Goal: Information Seeking & Learning: Learn about a topic

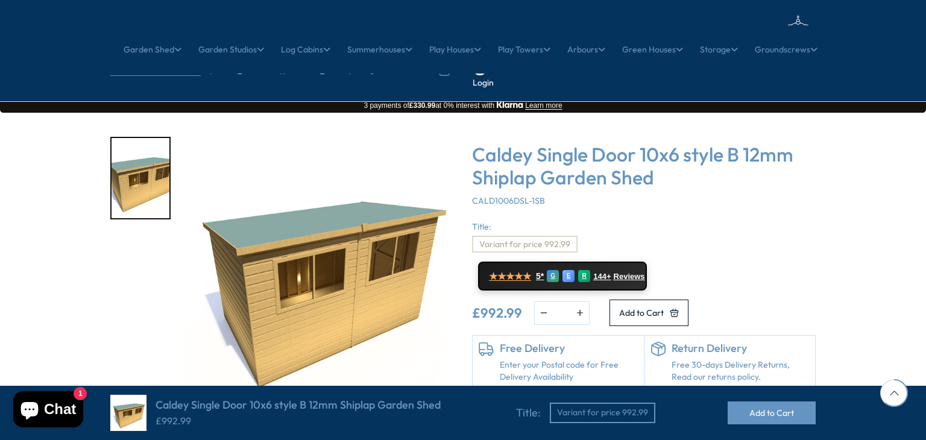
scroll to position [627, 0]
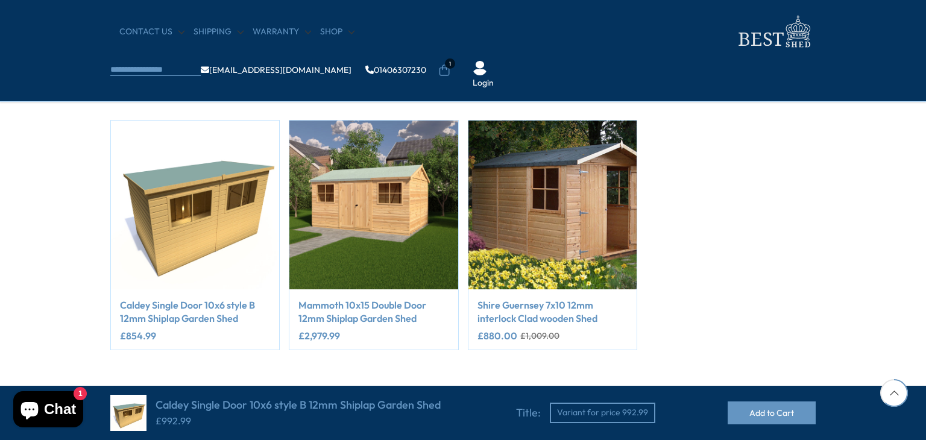
click at [455, 58] on span "1" at bounding box center [450, 63] width 10 height 10
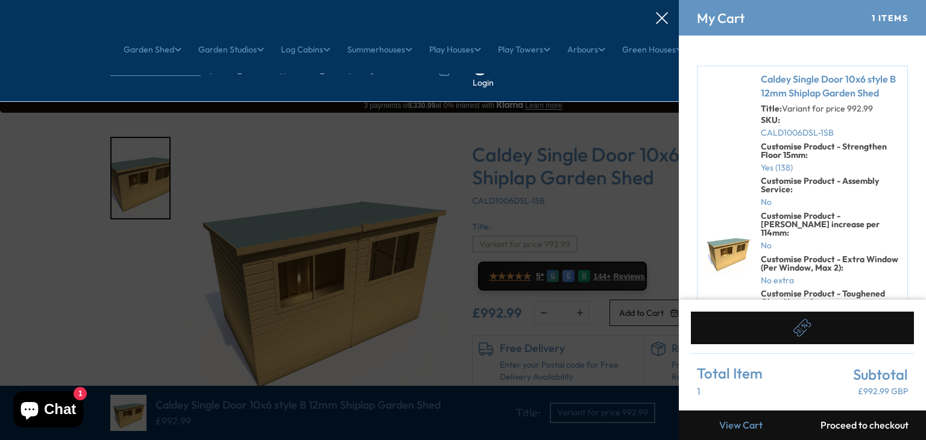
scroll to position [0, 0]
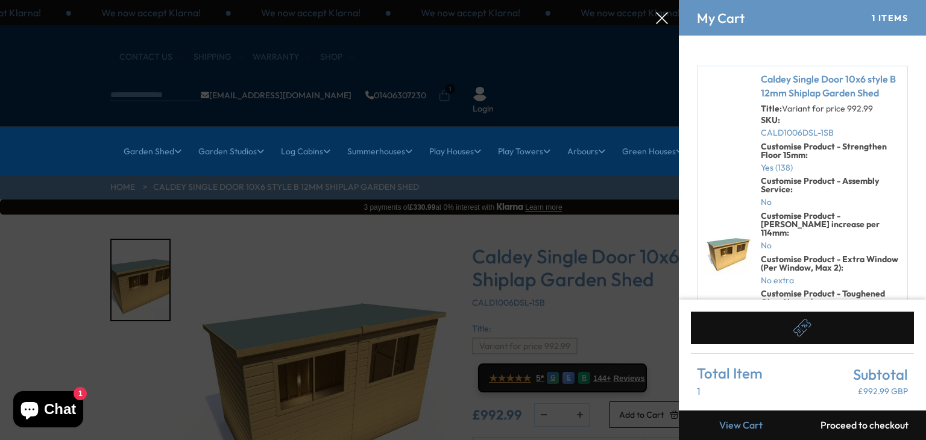
click at [808, 76] on link "Caldey Single Door 10x6 style B 12mm Shiplap Garden Shed" at bounding box center [831, 85] width 141 height 27
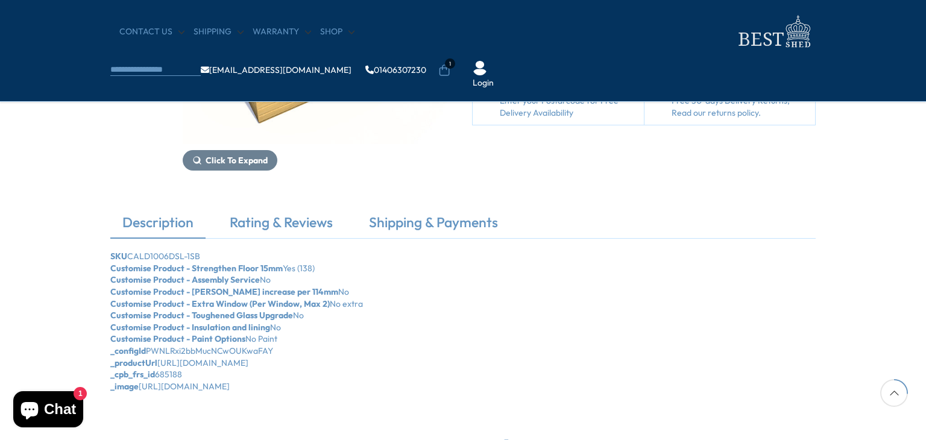
scroll to position [265, 0]
click at [86, 168] on div "Click To Expand Caldey Single Door 10x6 style B 12mm Shiplap Garden Shed CALD10…" at bounding box center [463, 29] width 926 height 364
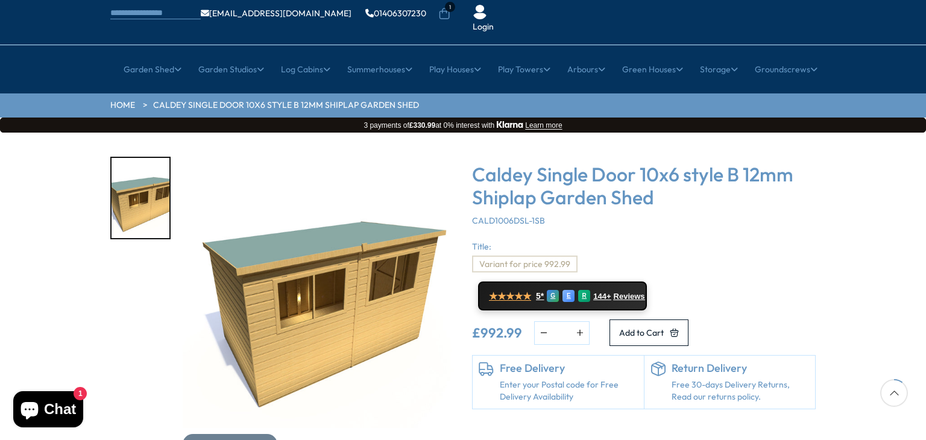
scroll to position [72, 0]
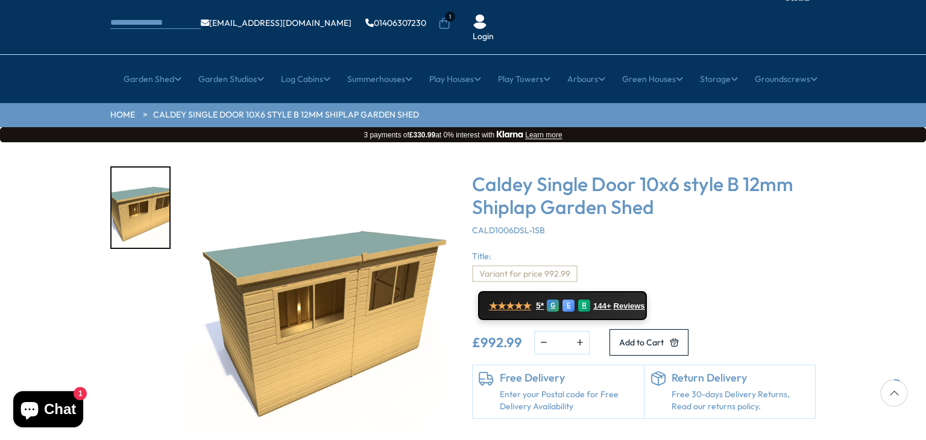
click at [385, 166] on img "1 / 1" at bounding box center [318, 301] width 271 height 271
click at [567, 172] on h3 "Caldey Single Door 10x6 style B 12mm Shiplap Garden Shed" at bounding box center [644, 195] width 344 height 46
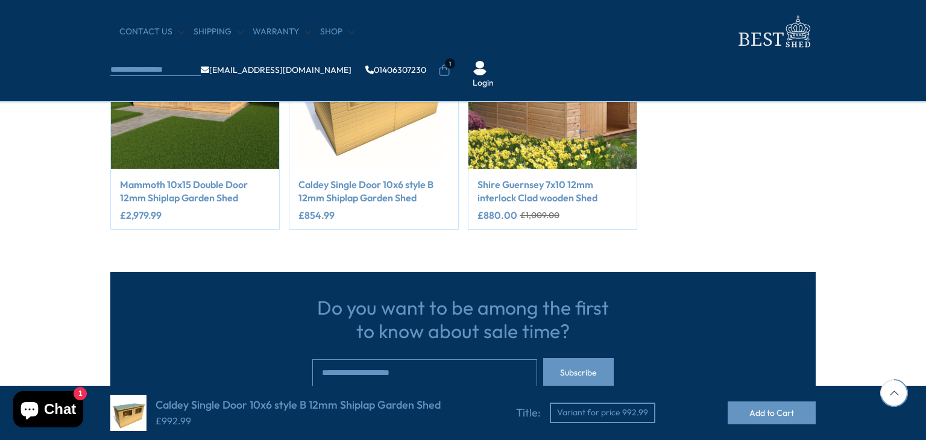
scroll to position [651, 0]
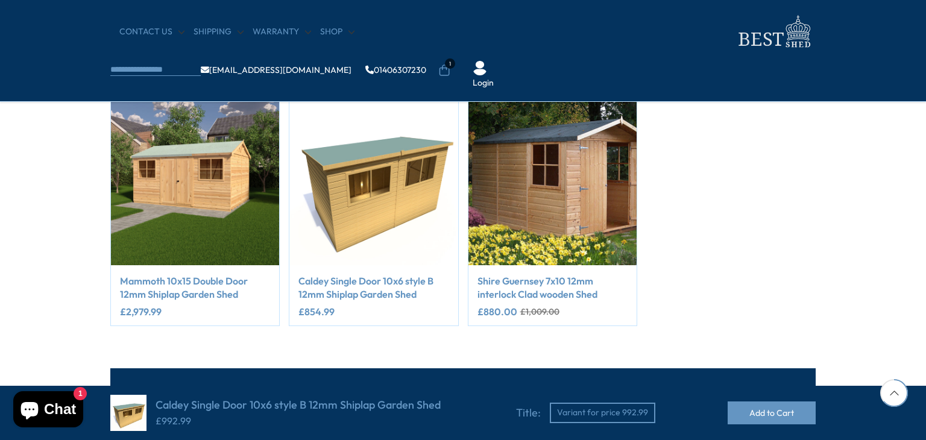
click at [364, 262] on img "2 / 3" at bounding box center [373, 180] width 168 height 168
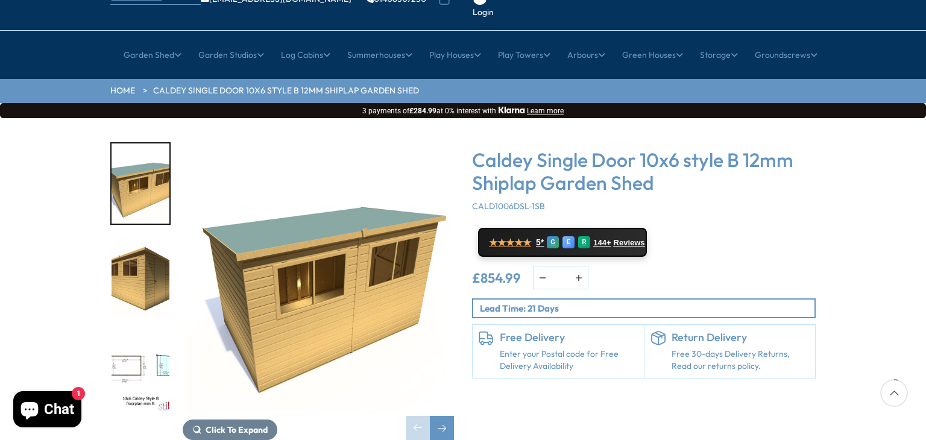
scroll to position [121, 0]
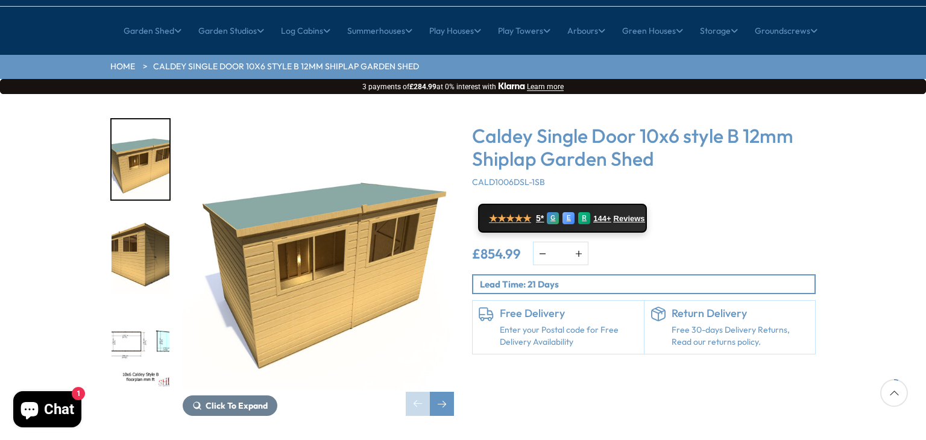
click at [147, 309] on img "3 / 11" at bounding box center [141, 348] width 58 height 80
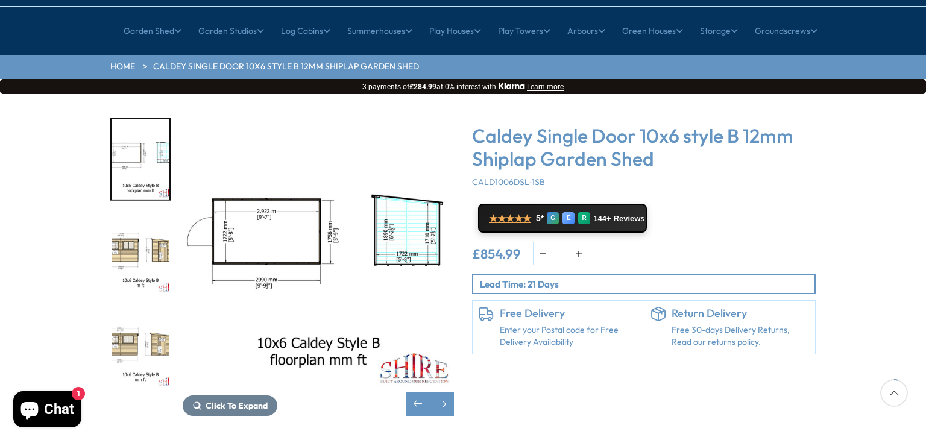
click at [95, 247] on div "Click To Expand Click To Expand Click To Expand Click To Expand Click To Expand…" at bounding box center [463, 276] width 926 height 364
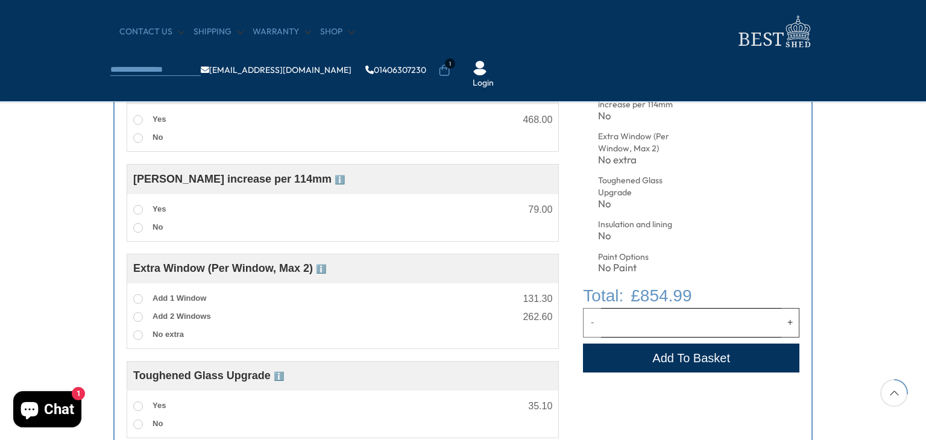
scroll to position [579, 0]
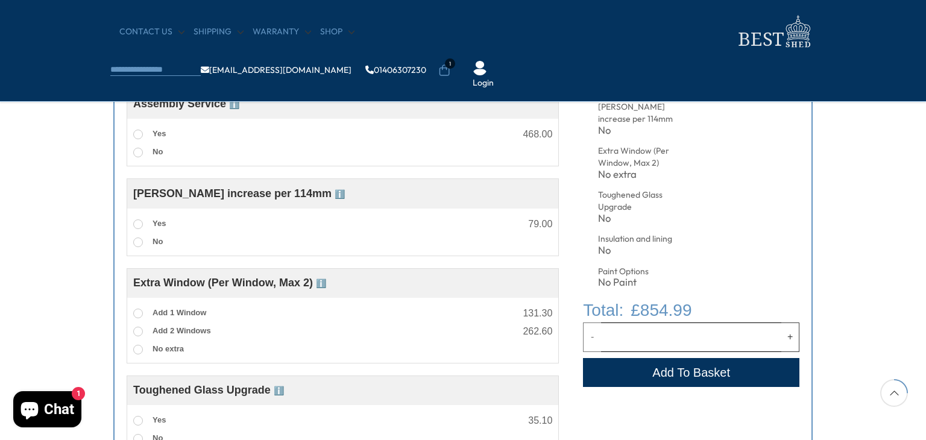
click at [451, 65] on icon at bounding box center [444, 71] width 12 height 12
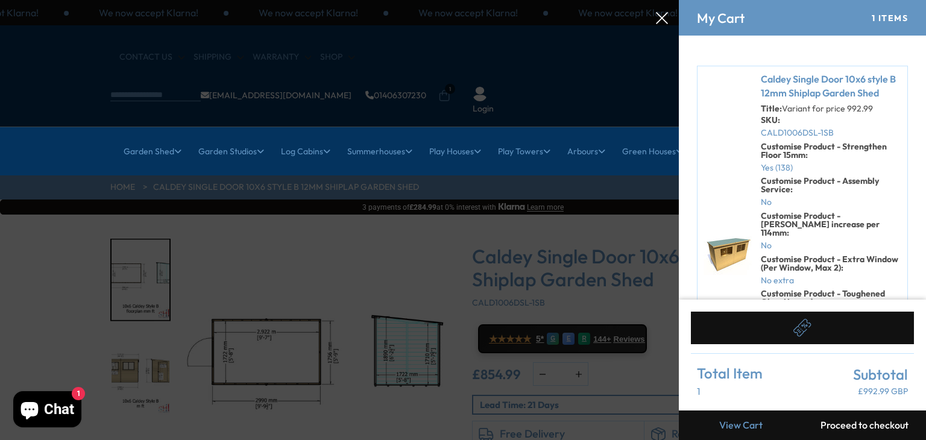
scroll to position [0, 0]
click at [752, 90] on div "Caldey Single Door 10x6 style B 12mm Shiplap Garden Shed Title: Variant for pri…" at bounding box center [827, 250] width 150 height 356
click at [791, 70] on div "Caldey Single Door 10x6 style B 12mm Shiplap Garden Shed Title: Variant for pri…" at bounding box center [802, 251] width 211 height 370
click at [789, 77] on link "Caldey Single Door 10x6 style B 12mm Shiplap Garden Shed" at bounding box center [831, 85] width 141 height 27
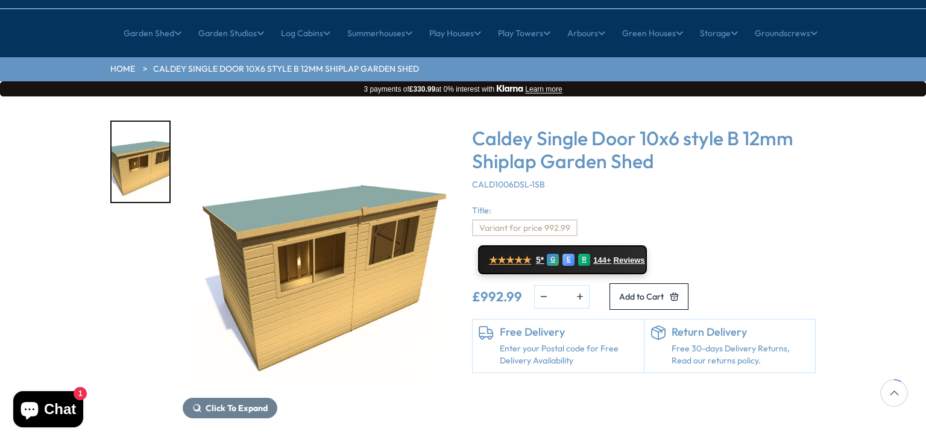
scroll to position [121, 0]
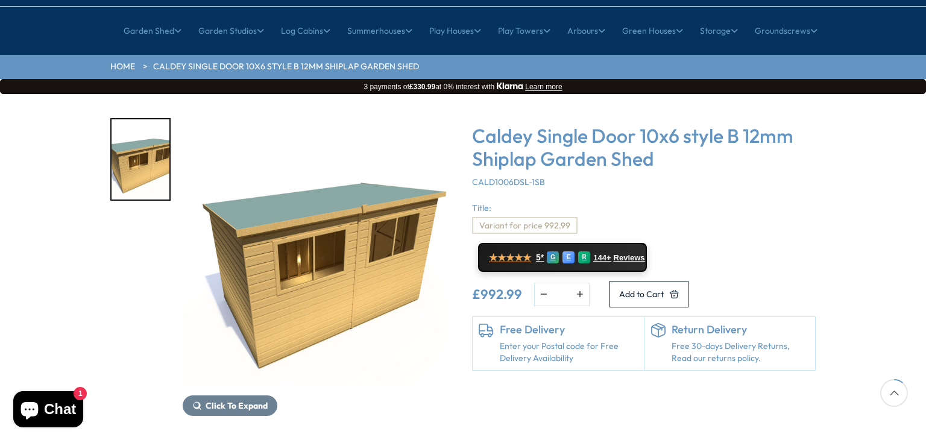
click at [362, 254] on img "1 / 1" at bounding box center [318, 253] width 271 height 271
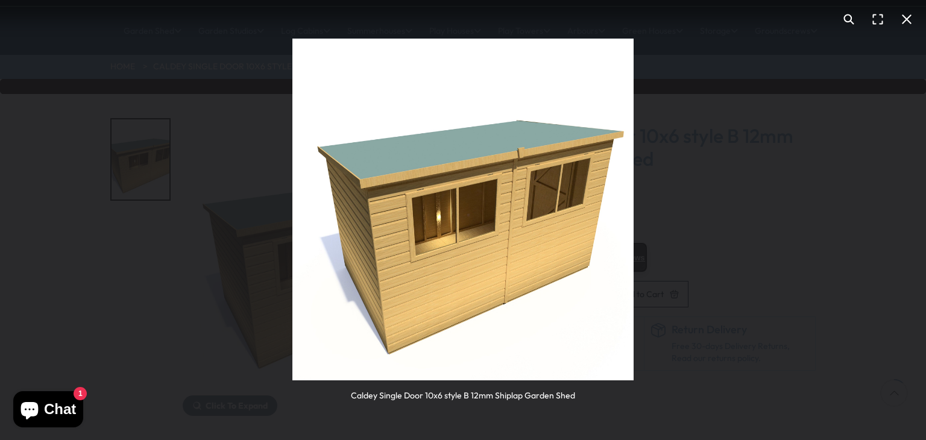
click at [490, 194] on img "You can close this modal content with the ESC key" at bounding box center [462, 209] width 341 height 341
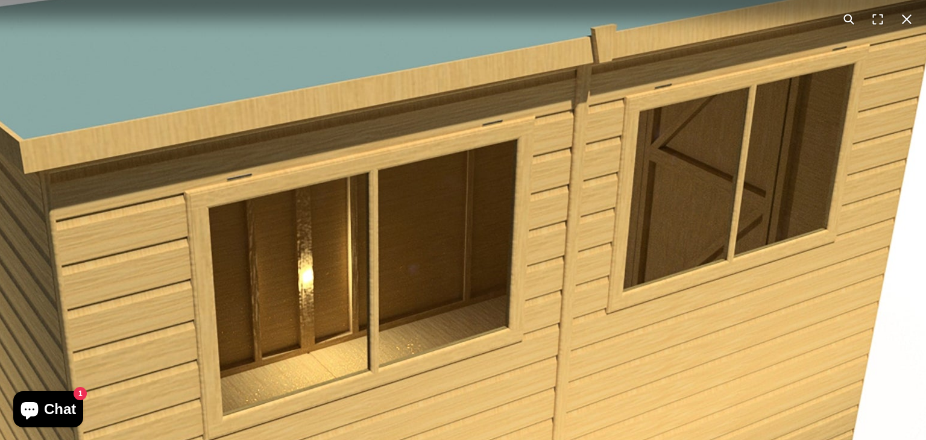
click at [873, 36] on div "You can close this modal content with the ESC key" at bounding box center [463, 19] width 926 height 39
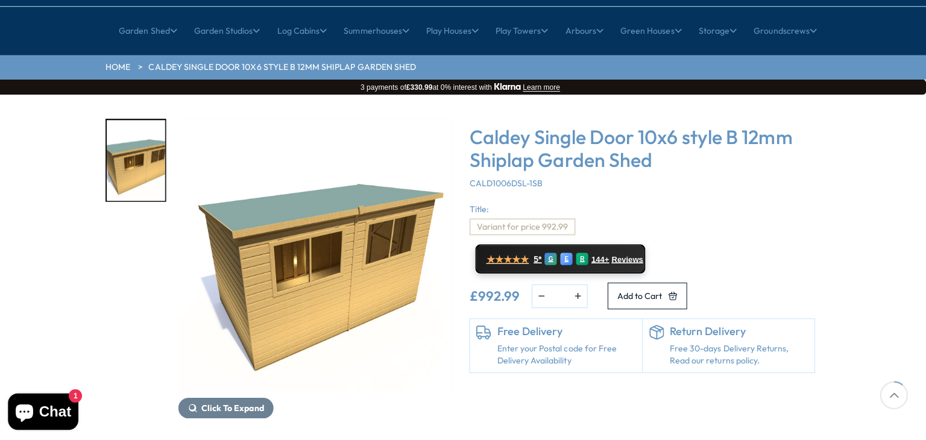
scroll to position [121, 0]
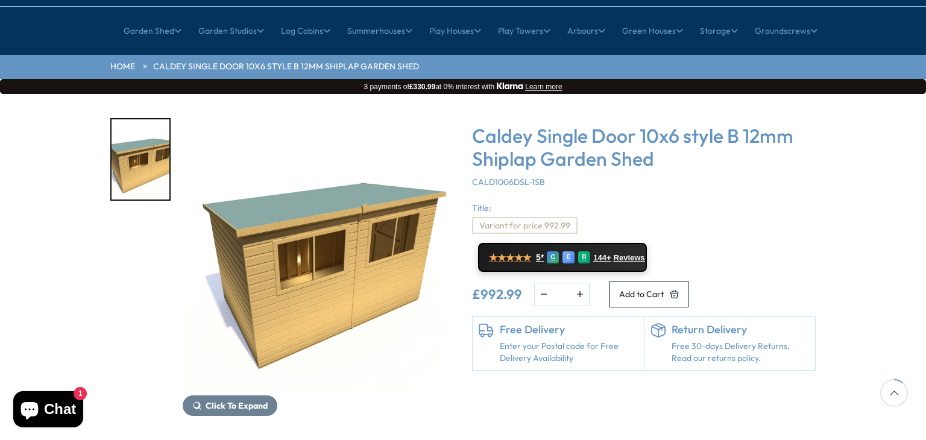
click at [318, 268] on img "1 / 1" at bounding box center [318, 253] width 271 height 271
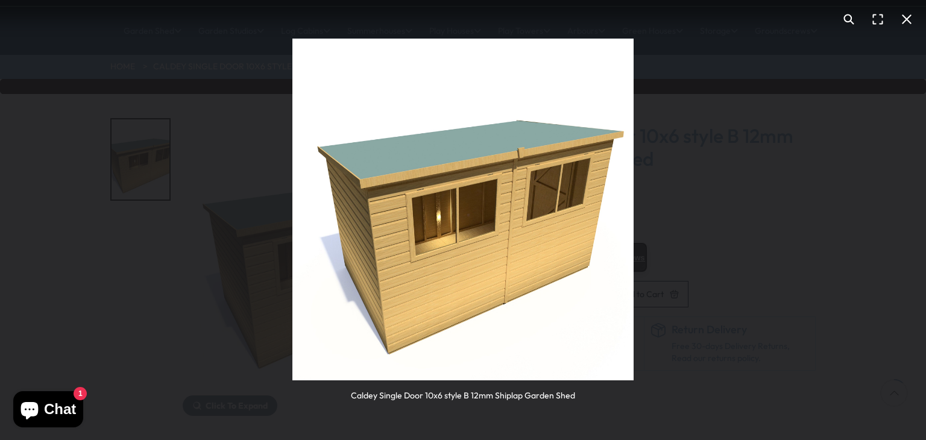
click at [907, 21] on button "You can close this modal content with the ESC key" at bounding box center [907, 19] width 29 height 29
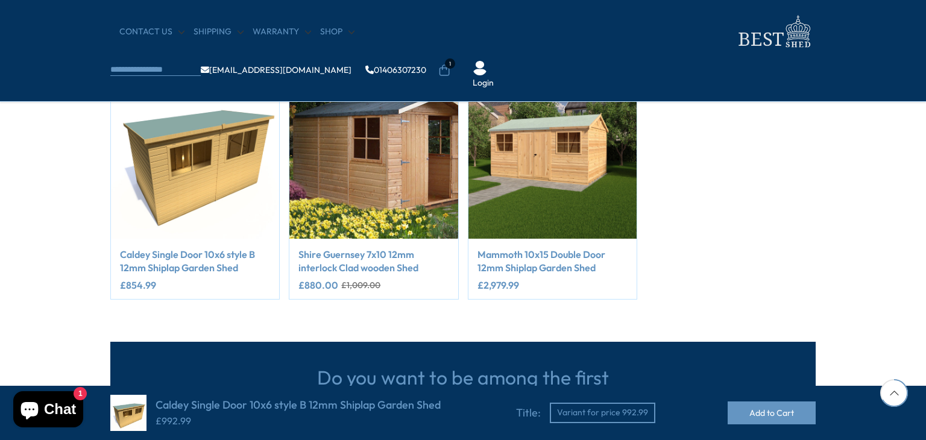
scroll to position [675, 0]
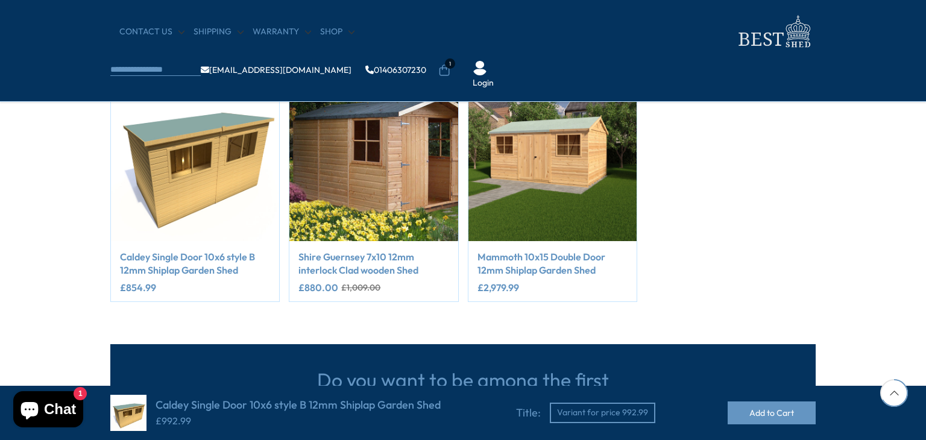
click at [270, 38] on nav "CONTACT US Shipping Warranty Shop info@bestshed.co.uk 01406307230 1 Login" at bounding box center [463, 50] width 706 height 77
click at [270, 37] on link "Warranty" at bounding box center [282, 32] width 58 height 12
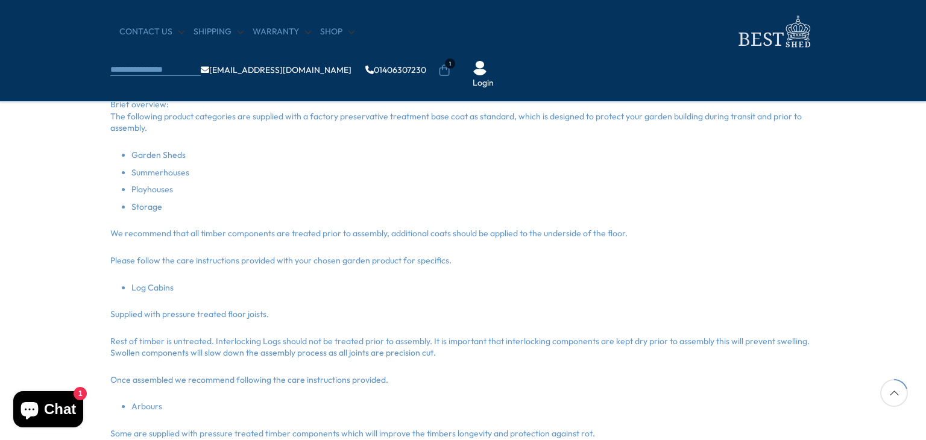
scroll to position [265, 0]
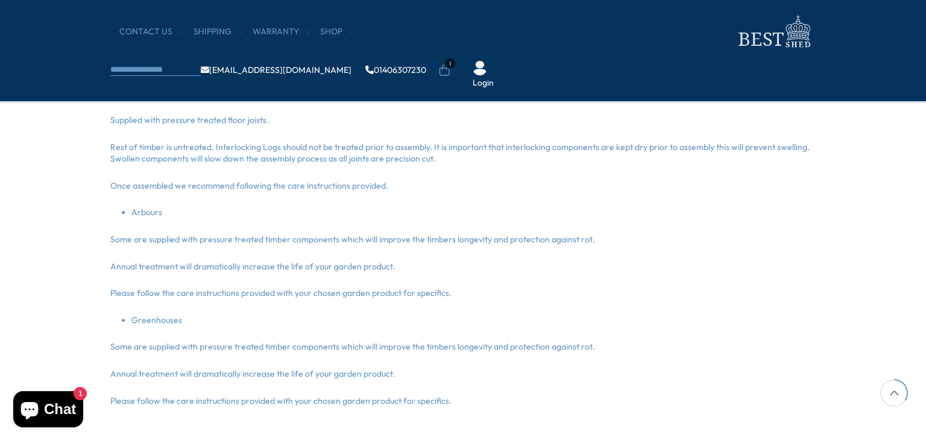
scroll to position [458, 0]
click at [55, 324] on section "Warranty Manufacturer 10-year warranty All products are supplied with a 1-year …" at bounding box center [463, 296] width 926 height 1074
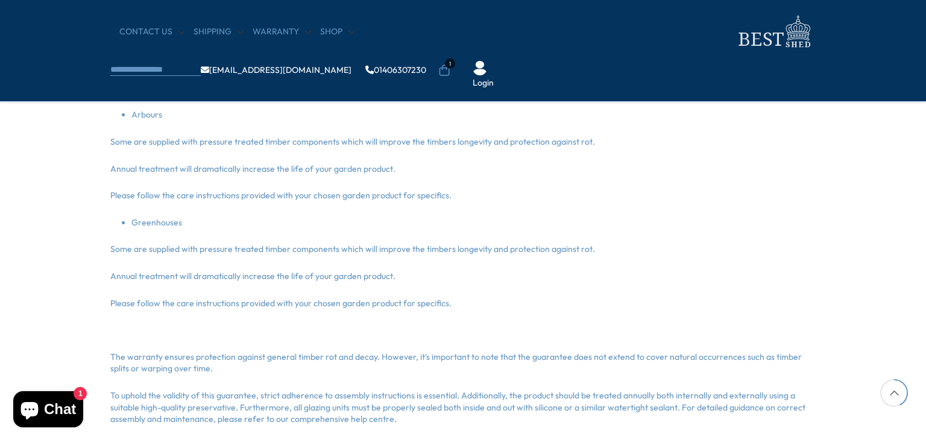
scroll to position [579, 0]
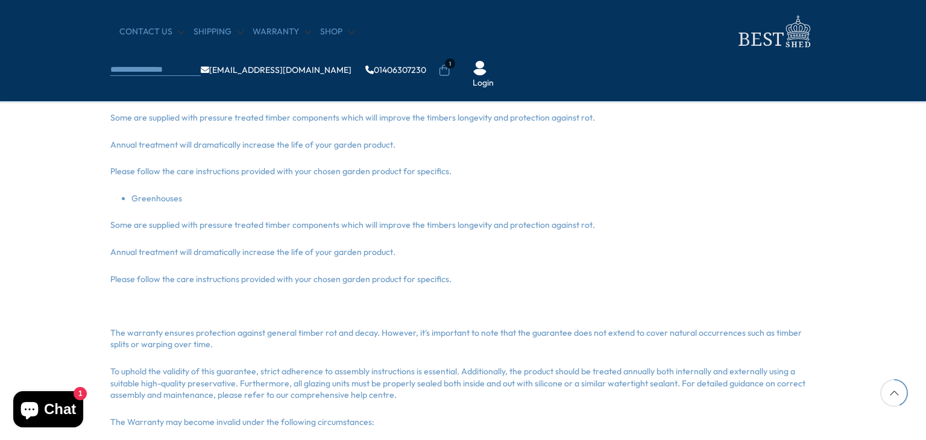
click at [5, 296] on section "Warranty Manufacturer 10-year warranty All products are supplied with a 1-year …" at bounding box center [463, 176] width 926 height 1074
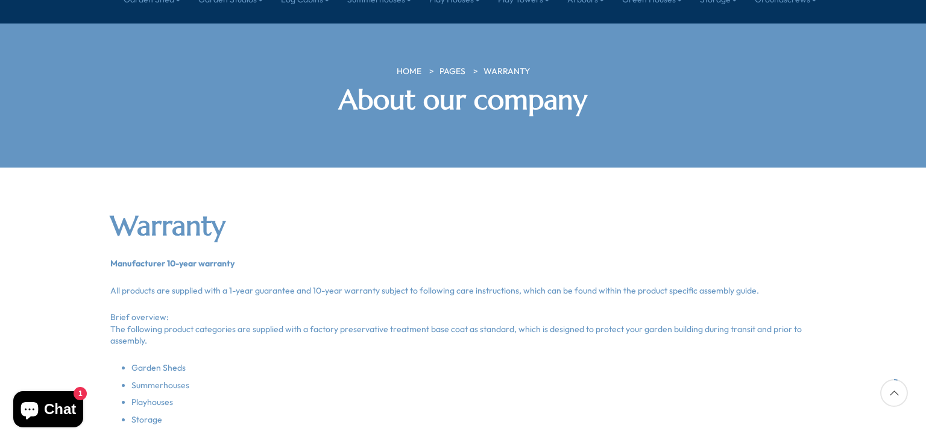
scroll to position [0, 0]
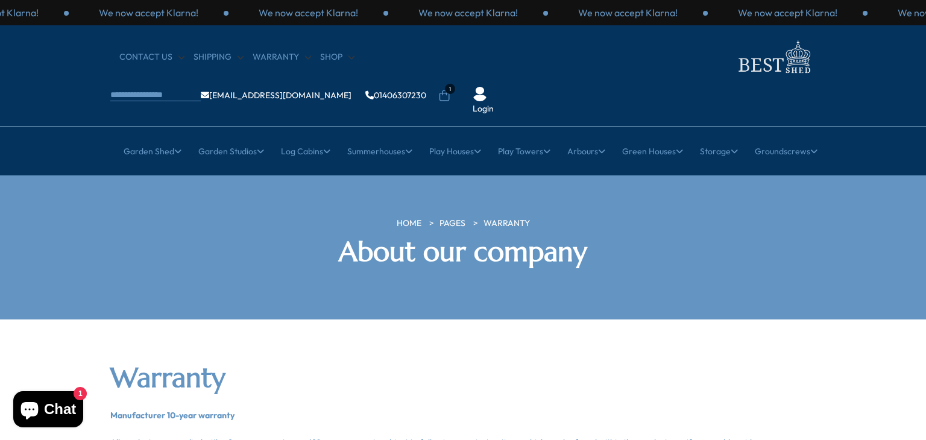
click at [451, 90] on icon at bounding box center [444, 96] width 12 height 12
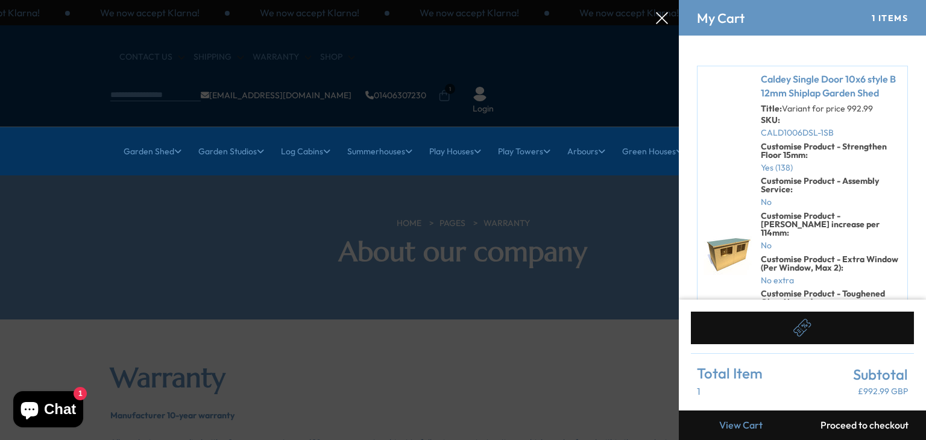
click at [771, 77] on link "Caldey Single Door 10x6 style B 12mm Shiplap Garden Shed" at bounding box center [831, 85] width 141 height 27
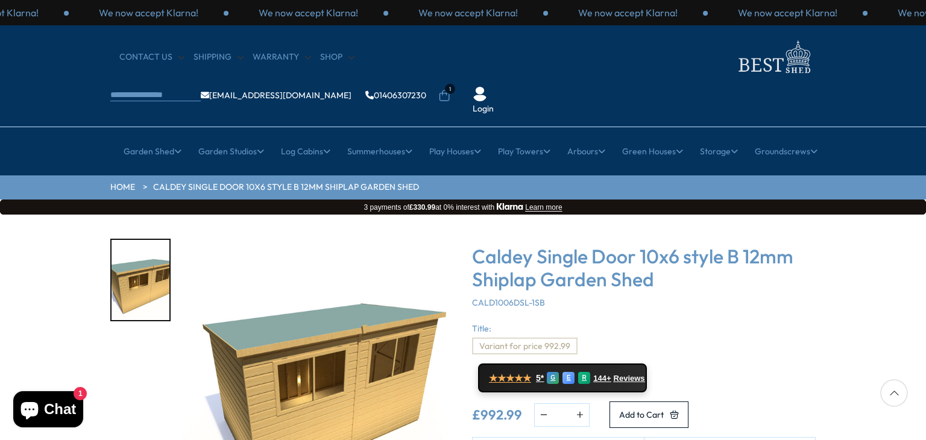
click at [502, 245] on h3 "Caldey Single Door 10x6 style B 12mm Shiplap Garden Shed" at bounding box center [644, 268] width 344 height 46
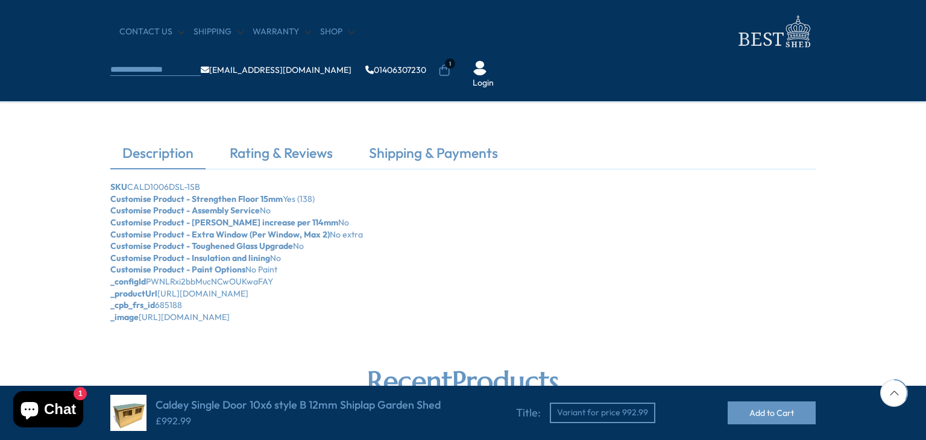
scroll to position [338, 0]
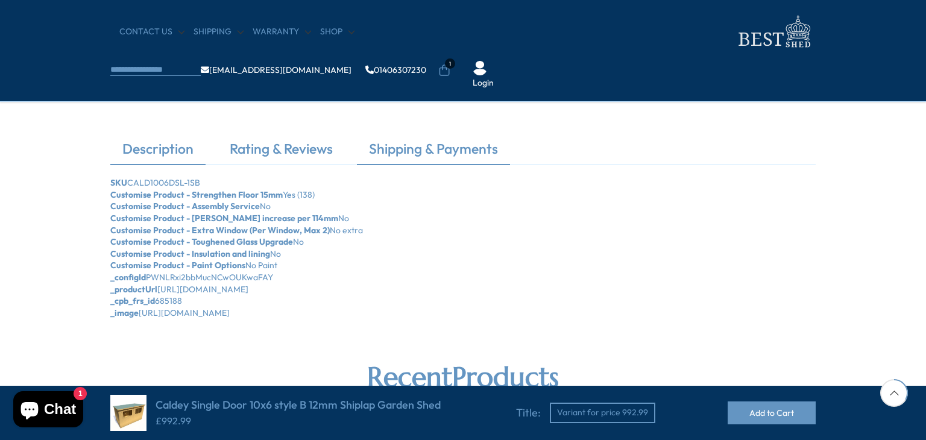
click at [394, 144] on link "Shipping & Payments" at bounding box center [433, 151] width 153 height 25
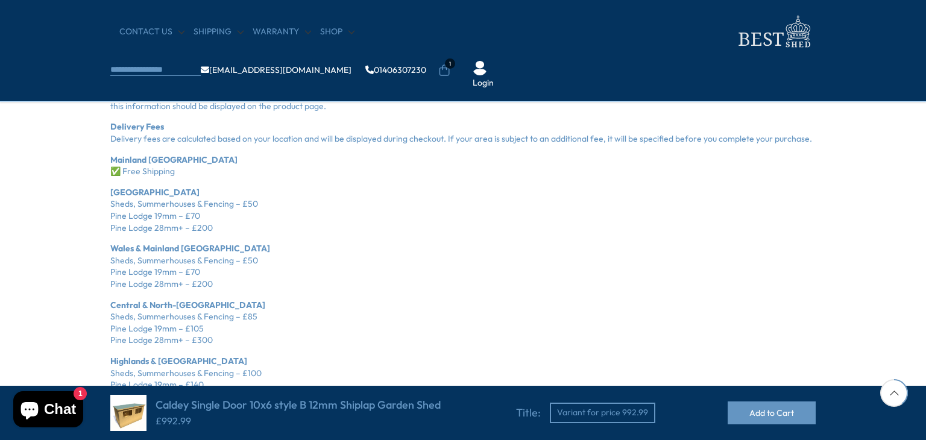
scroll to position [603, 0]
